Goal: Transaction & Acquisition: Purchase product/service

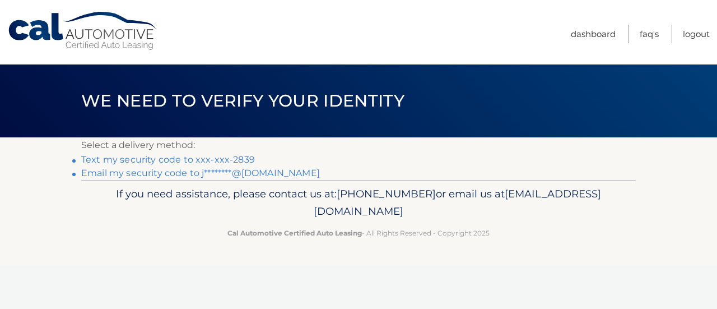
click at [244, 158] on link "Text my security code to xxx-xxx-2839" at bounding box center [168, 159] width 174 height 11
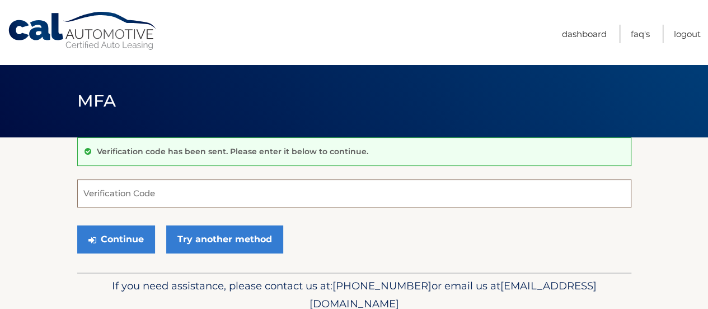
click at [150, 195] on input "Verification Code" at bounding box center [354, 193] width 554 height 28
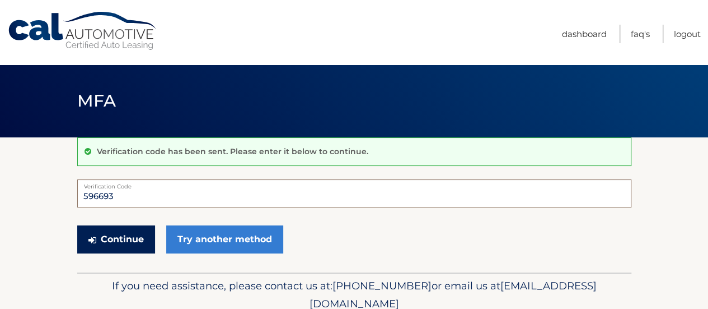
type input "596693"
click at [125, 235] on button "Continue" at bounding box center [116, 239] width 78 height 28
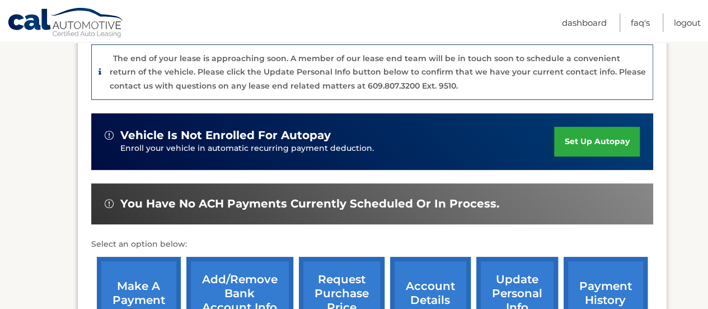
scroll to position [392, 0]
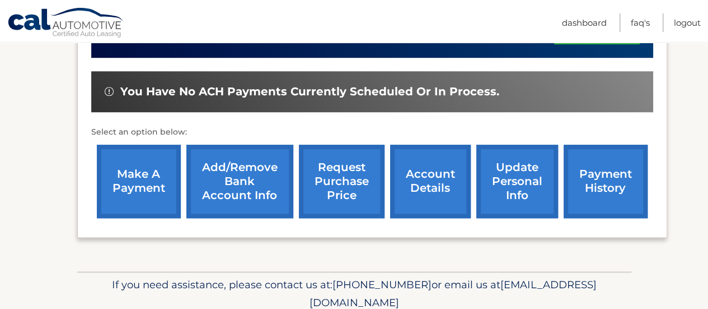
click at [130, 181] on link "make a payment" at bounding box center [139, 180] width 84 height 73
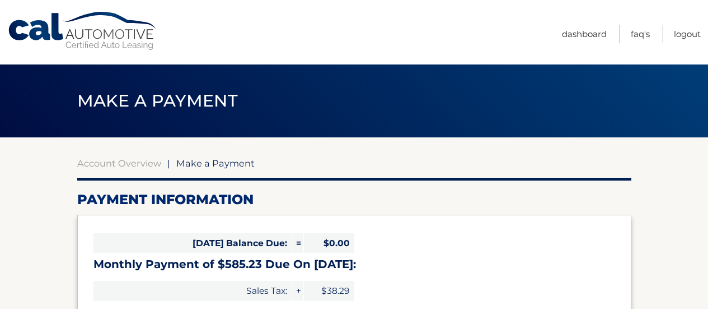
select select "YjVjMzk0MDctZDM3OS00NjNiLWE0ZDItNDhhYzk5ZmUzNDky"
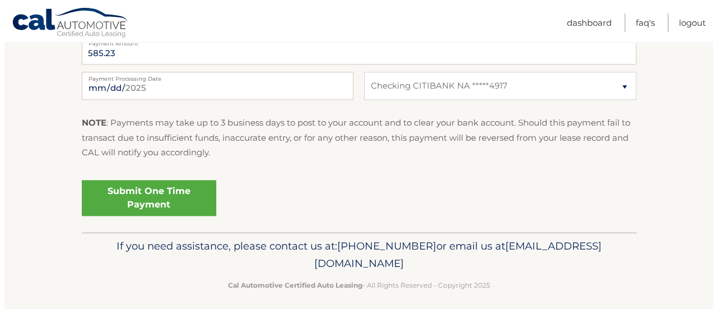
scroll to position [491, 0]
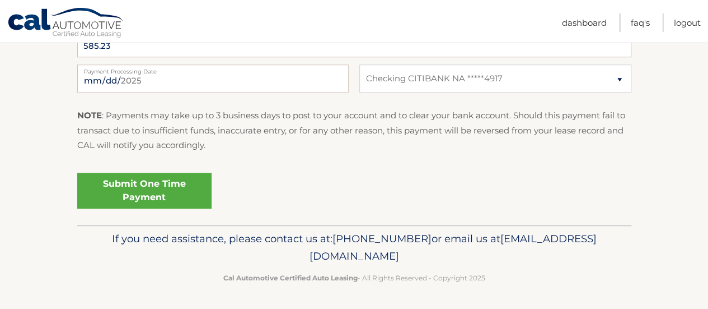
click at [135, 186] on link "Submit One Time Payment" at bounding box center [144, 190] width 134 height 36
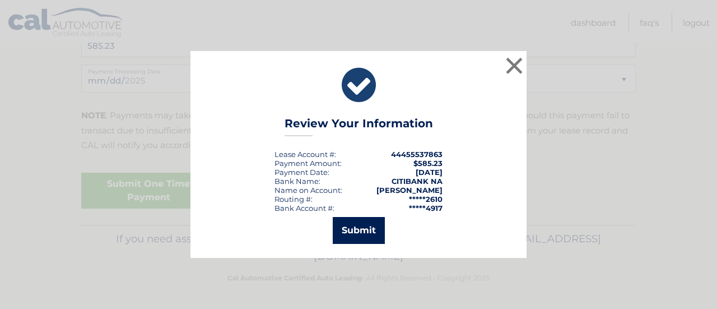
click at [346, 226] on button "Submit" at bounding box center [359, 230] width 52 height 27
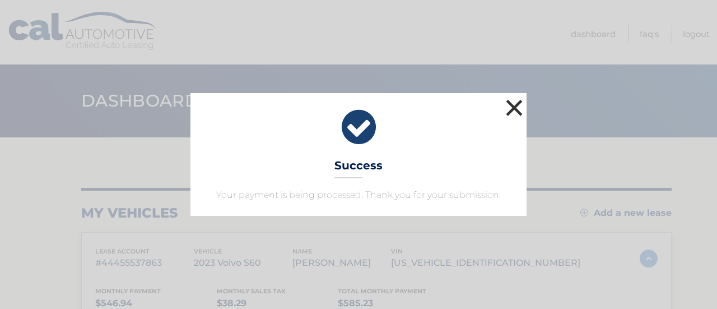
click at [514, 101] on button "×" at bounding box center [514, 107] width 22 height 22
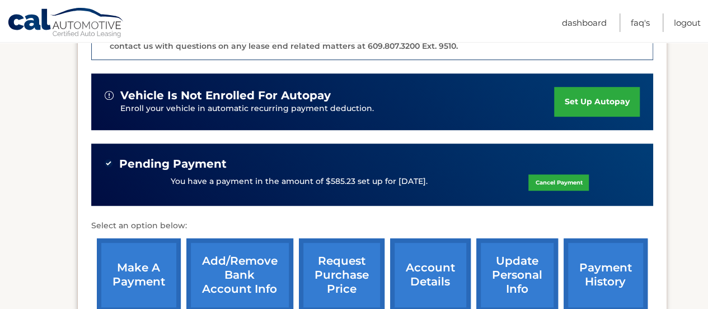
scroll to position [392, 0]
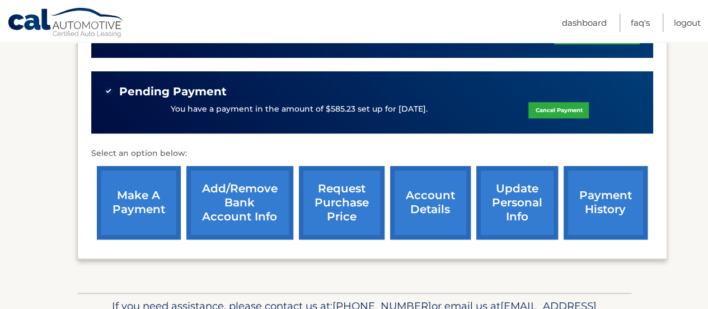
click at [449, 189] on link "account details" at bounding box center [430, 202] width 81 height 73
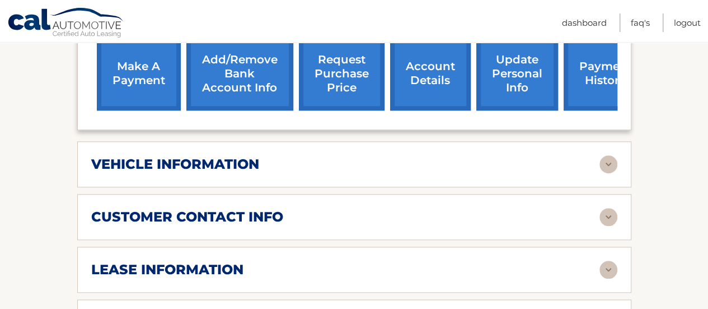
scroll to position [504, 0]
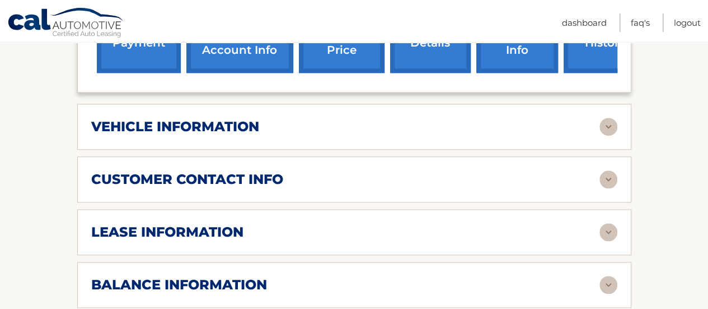
click at [605, 230] on img at bounding box center [609, 232] width 18 height 18
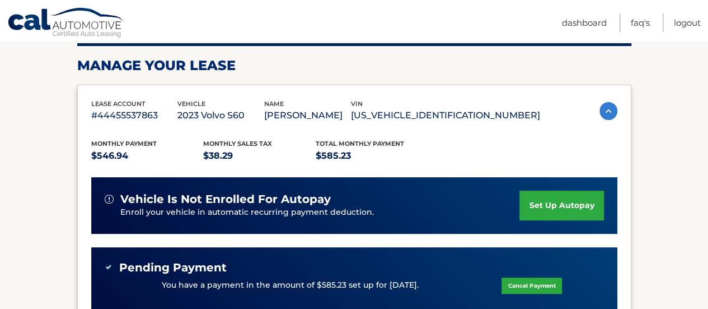
scroll to position [0, 0]
